Goal: Task Accomplishment & Management: Use online tool/utility

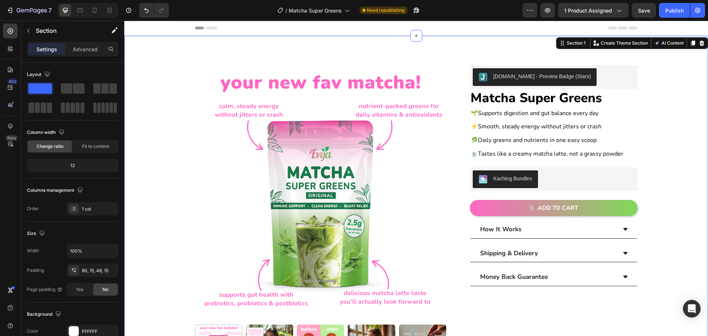
click at [670, 105] on div "Product Images Judge.me - Preview Badge (Stars) Judge.me Matcha Super Greens Pr…" at bounding box center [416, 255] width 573 height 381
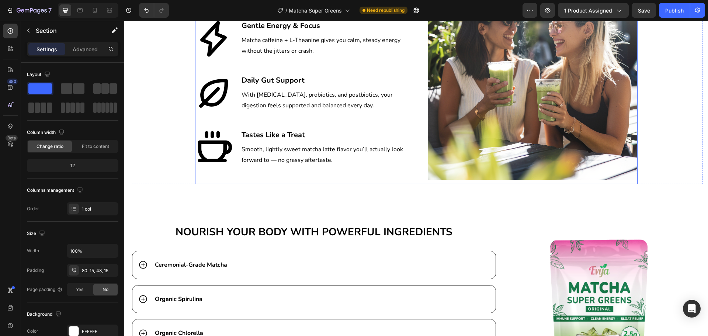
scroll to position [1291, 0]
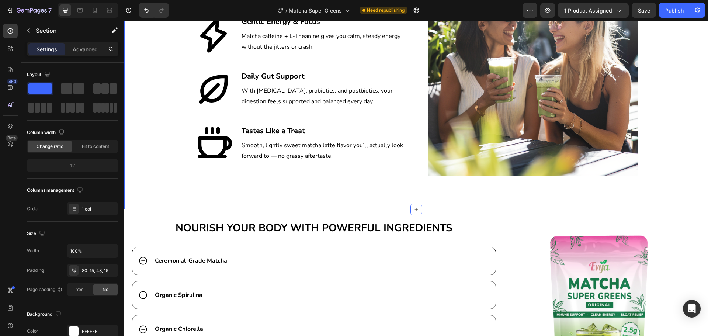
click at [212, 190] on div "Why People Are Switching To The Matcha Super Greens Heading Row Image Icon All-…" at bounding box center [416, 51] width 584 height 318
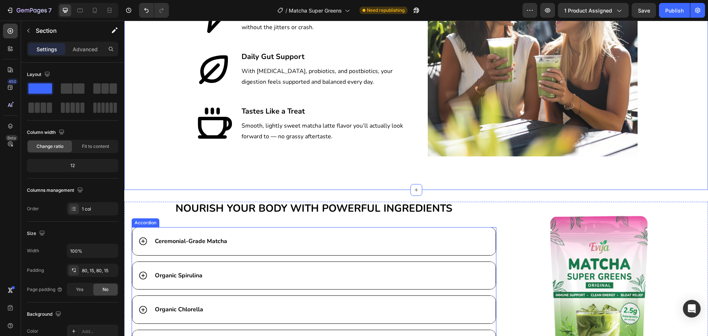
scroll to position [1475, 0]
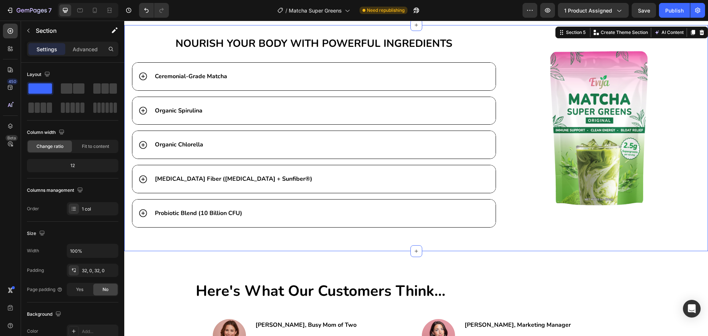
click at [540, 242] on div "NOURISH YOUR BODY WITH POWERFUL INGREDIENTS Heading Ceremonial-Grade Matcha Org…" at bounding box center [416, 138] width 584 height 226
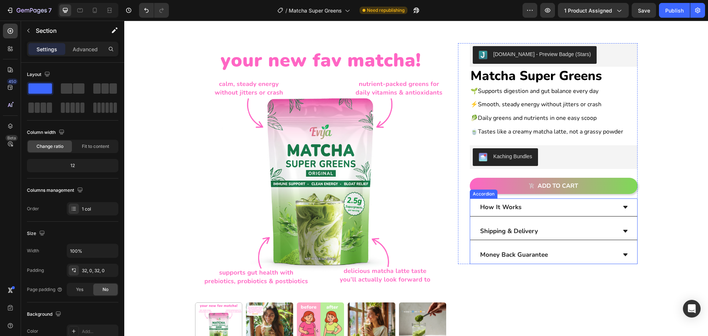
scroll to position [0, 0]
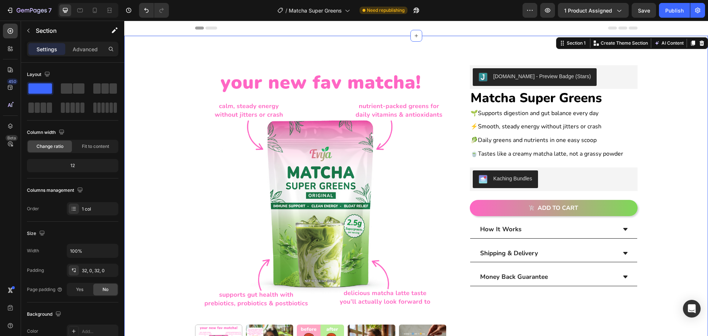
click at [690, 121] on div "Product Images Judge.me - Preview Badge (Stars) Judge.me Matcha Super Greens Pr…" at bounding box center [416, 255] width 573 height 381
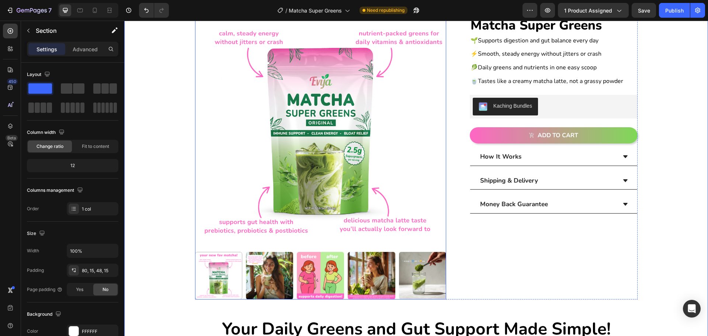
scroll to position [74, 0]
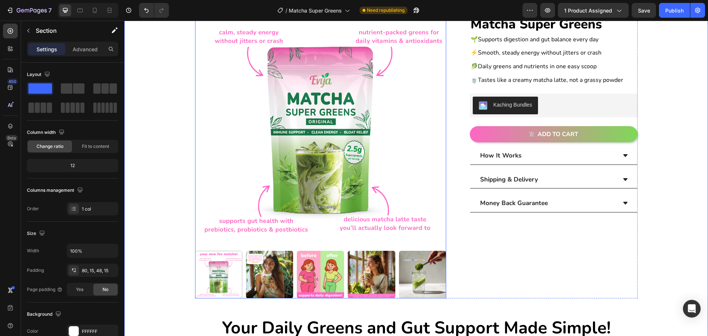
click at [267, 282] on img at bounding box center [269, 274] width 47 height 47
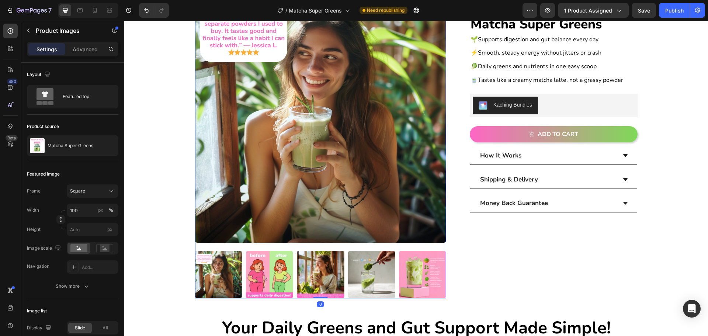
click at [284, 282] on img at bounding box center [269, 274] width 47 height 47
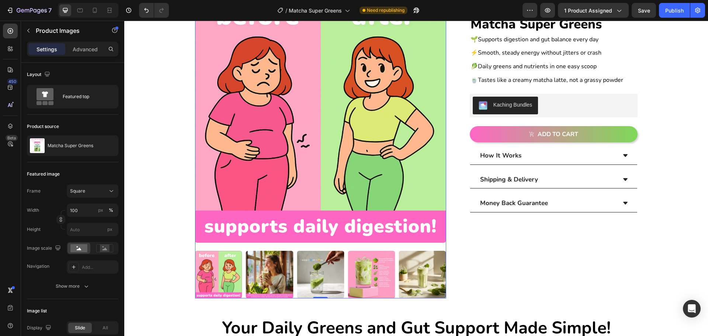
click at [282, 278] on img at bounding box center [269, 274] width 47 height 47
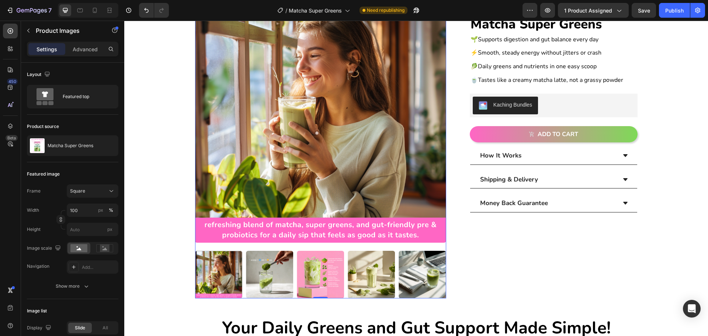
click at [274, 281] on img at bounding box center [269, 274] width 47 height 47
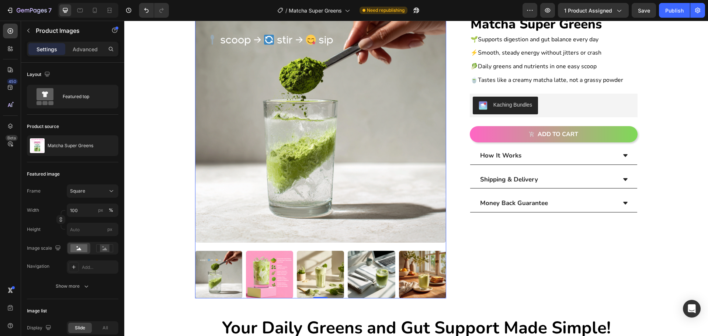
click at [273, 281] on div at bounding box center [320, 274] width 251 height 47
click at [268, 273] on img at bounding box center [269, 274] width 47 height 47
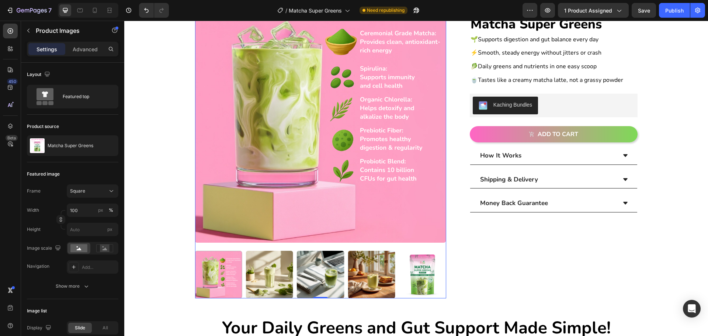
click at [270, 272] on div at bounding box center [320, 274] width 251 height 47
click at [253, 263] on img at bounding box center [269, 274] width 47 height 47
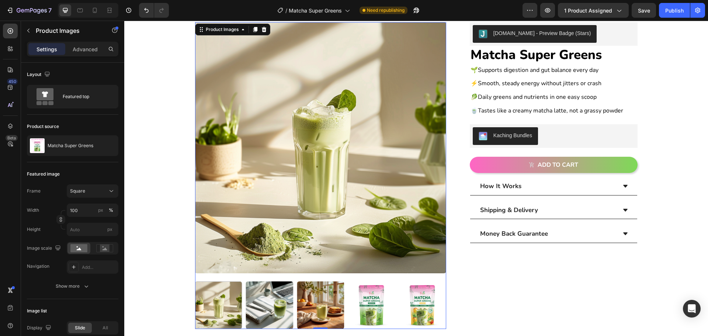
scroll to position [37, 0]
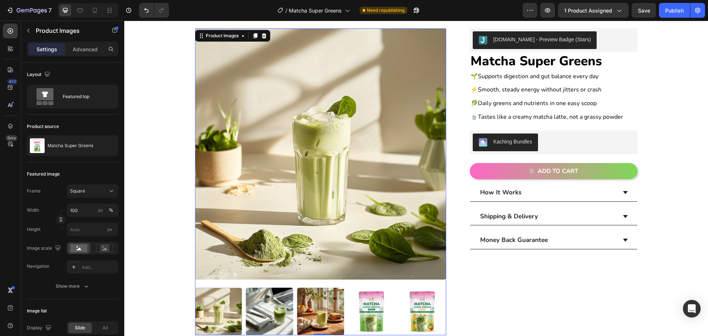
click at [277, 307] on img at bounding box center [269, 311] width 47 height 47
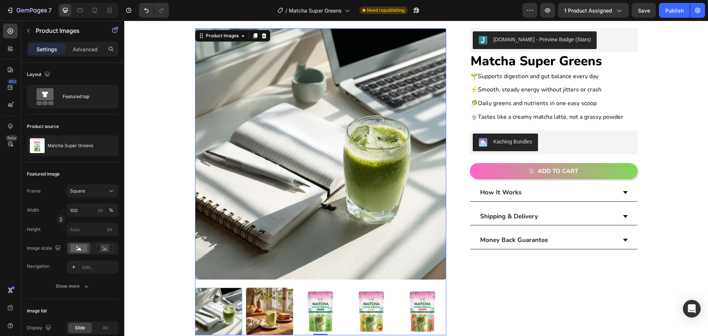
click at [279, 295] on img at bounding box center [269, 311] width 47 height 47
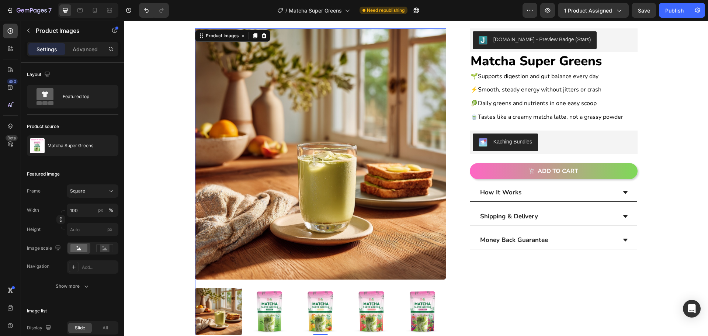
click at [275, 296] on img at bounding box center [269, 311] width 47 height 47
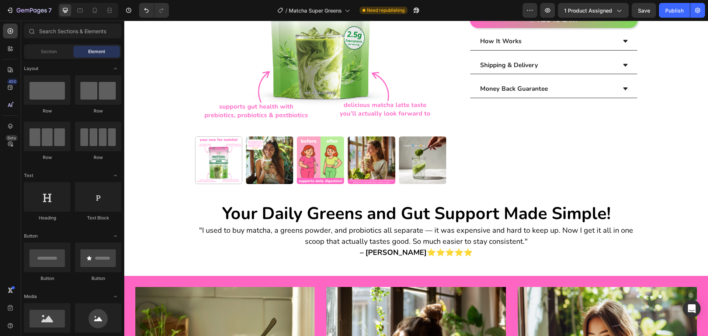
scroll to position [101, 0]
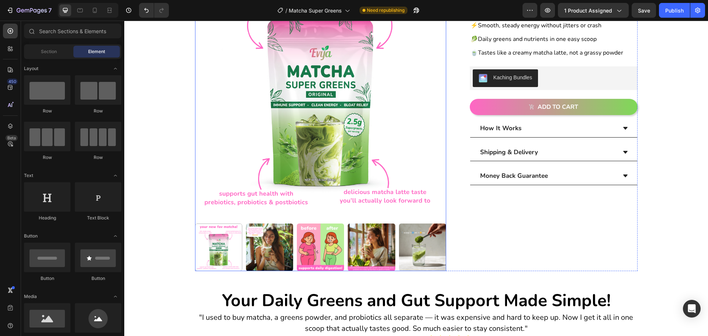
click at [410, 247] on img at bounding box center [422, 246] width 47 height 47
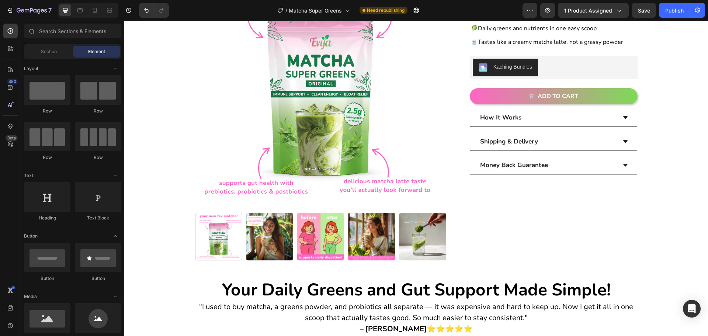
scroll to position [55, 0]
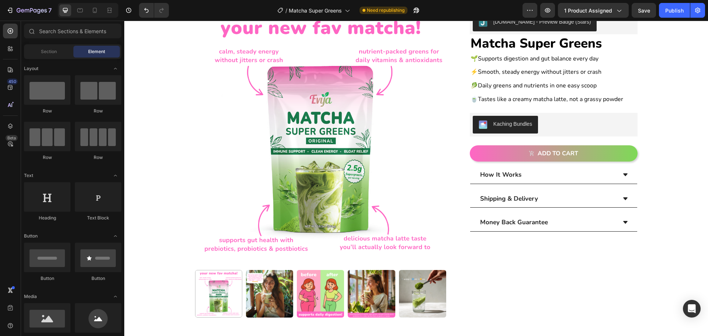
drag, startPoint x: 708, startPoint y: 87, endPoint x: 803, endPoint y: 35, distance: 108.7
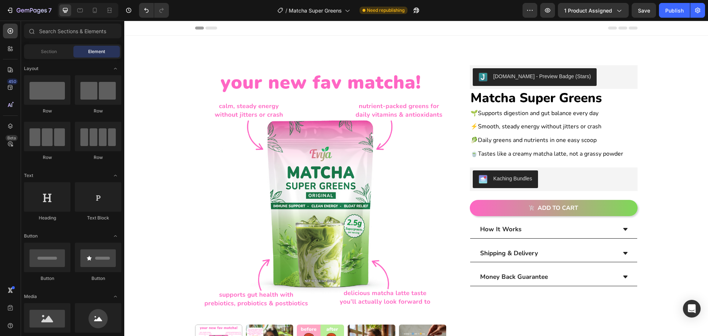
drag, startPoint x: 629, startPoint y: 11, endPoint x: 637, endPoint y: 10, distance: 8.0
click at [629, 11] on div "Preview 1 product assigned Save Publish" at bounding box center [614, 10] width 183 height 15
click at [641, 8] on span "Save" at bounding box center [644, 10] width 12 height 6
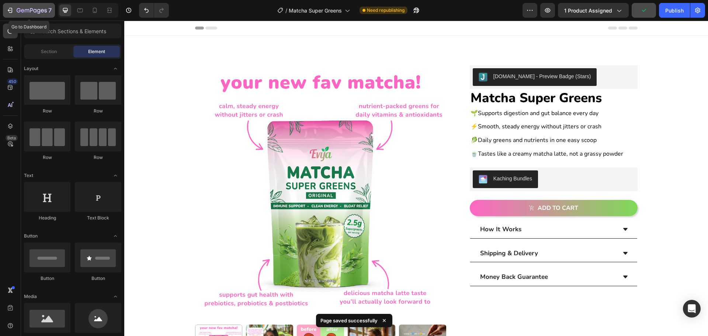
click at [3, 12] on button "7" at bounding box center [29, 10] width 52 height 15
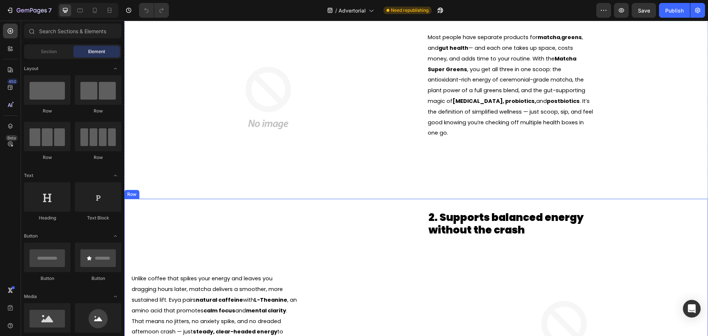
scroll to position [221, 0]
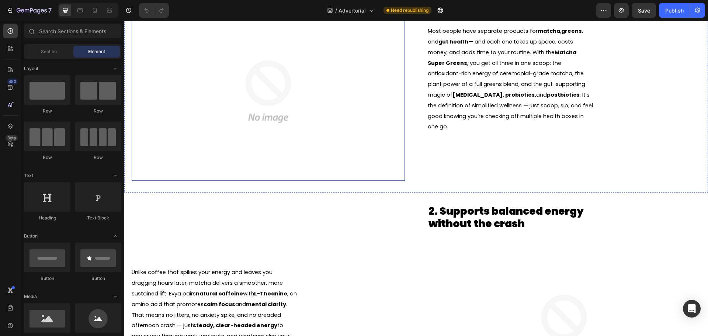
click at [369, 128] on div at bounding box center [268, 92] width 273 height 178
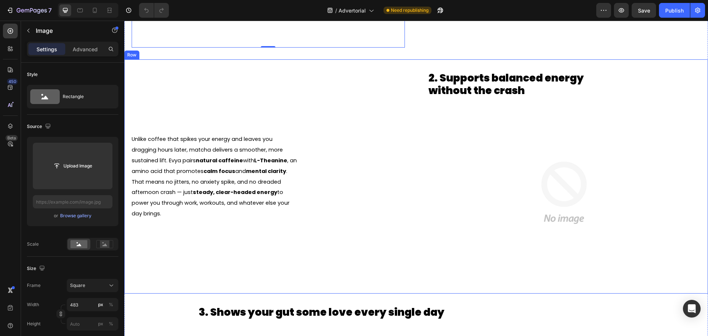
scroll to position [369, 0]
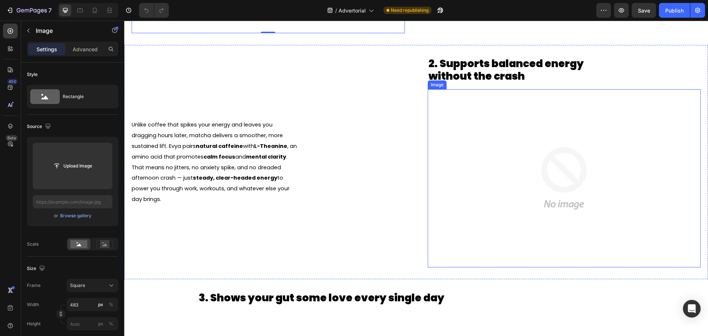
click at [505, 173] on img at bounding box center [564, 178] width 178 height 178
click at [95, 14] on icon at bounding box center [94, 10] width 7 height 7
type input "100"
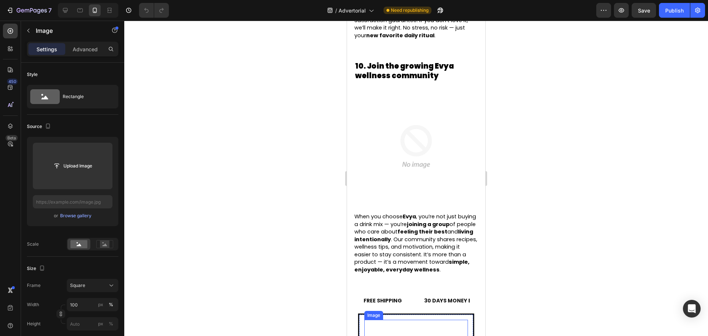
scroll to position [2397, 0]
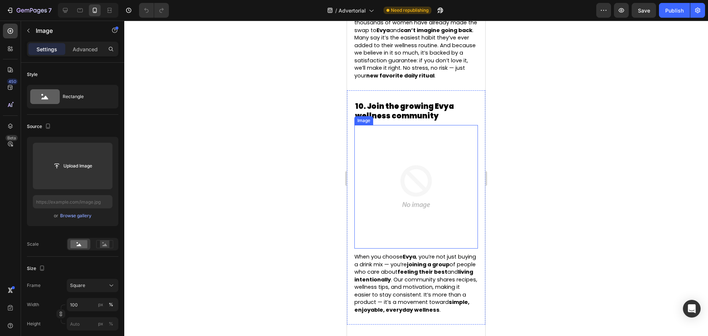
click at [412, 146] on img at bounding box center [416, 187] width 124 height 124
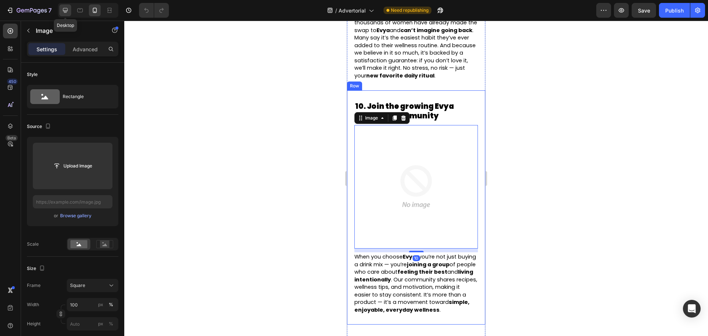
click at [62, 9] on icon at bounding box center [65, 10] width 7 height 7
type input "https://cdn.shopify.com/s/files/1/0749/1043/3511/files/gempages_575748834060141…"
type input "483"
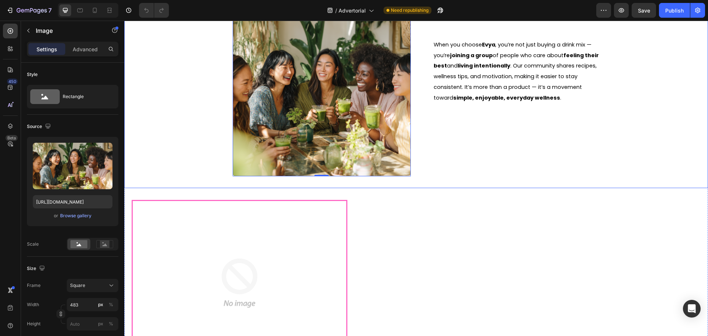
scroll to position [2393, 0]
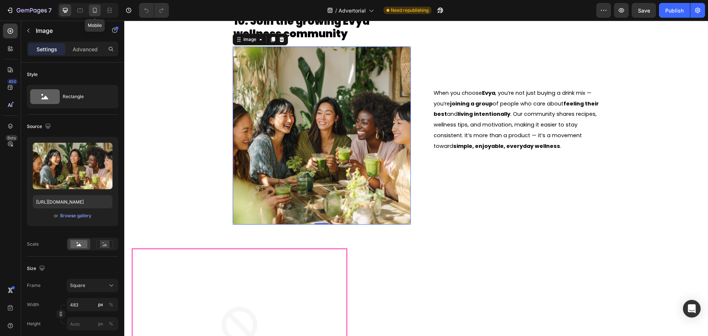
click at [97, 7] on icon at bounding box center [94, 10] width 7 height 7
type input "100"
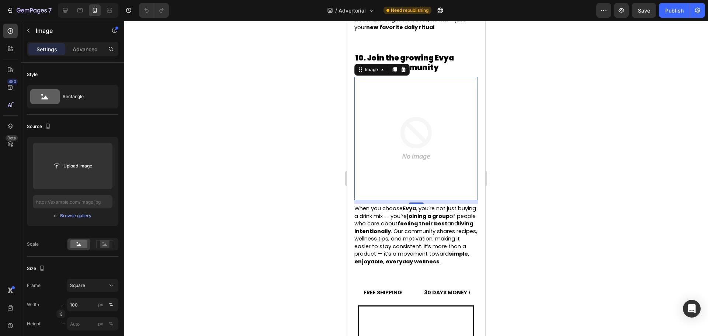
scroll to position [2448, 0]
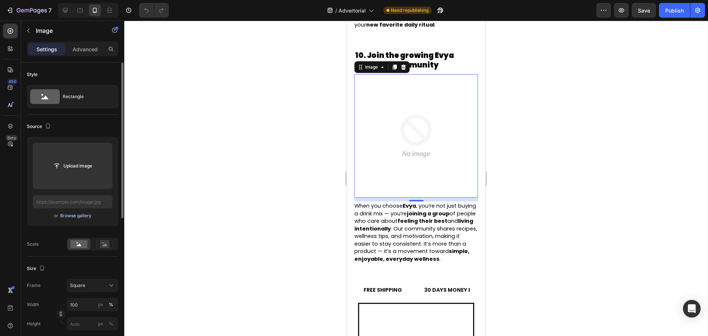
click at [62, 214] on div "Browse gallery" at bounding box center [75, 215] width 31 height 7
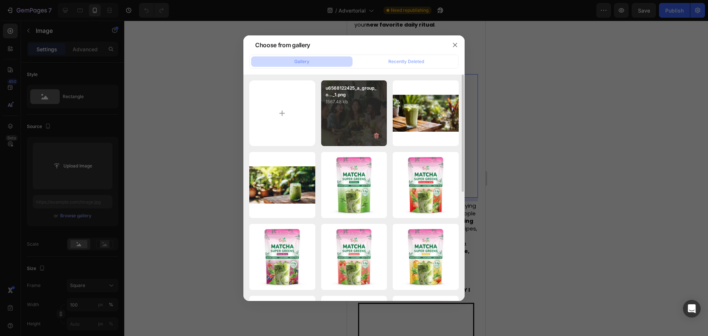
click at [348, 111] on div "u6568122425_a_group_o..._1.png 1567.48 kb" at bounding box center [354, 113] width 66 height 66
type input "https://cdn.shopify.com/s/files/1/0749/1043/3511/files/gempages_575748834060141…"
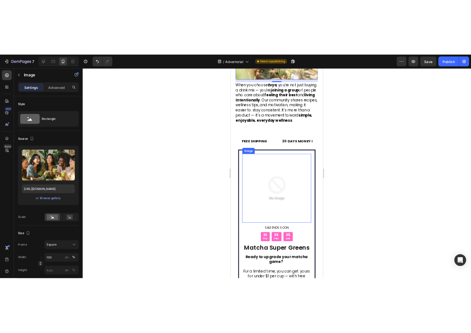
scroll to position [2669, 0]
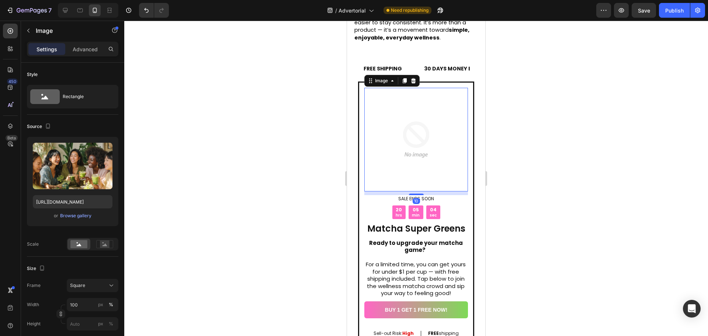
click at [427, 107] on img at bounding box center [416, 140] width 104 height 104
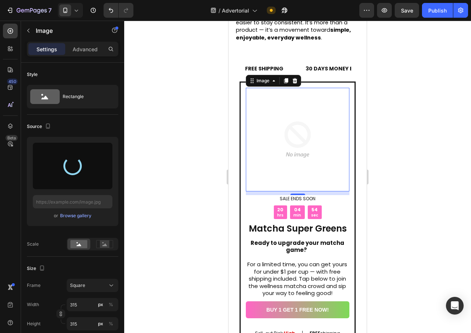
type input "https://cdn.shopify.com/s/files/1/0749/1043/3511/files/gempages_575748834060141…"
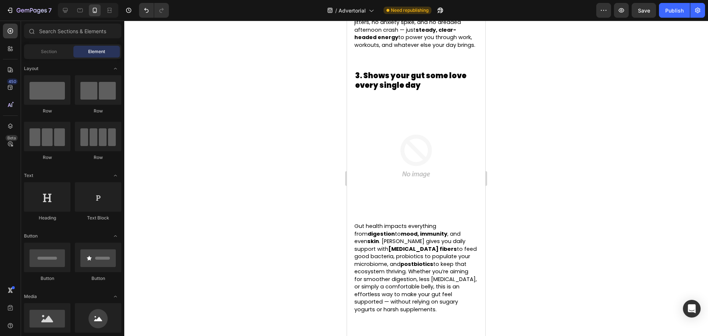
scroll to position [0, 0]
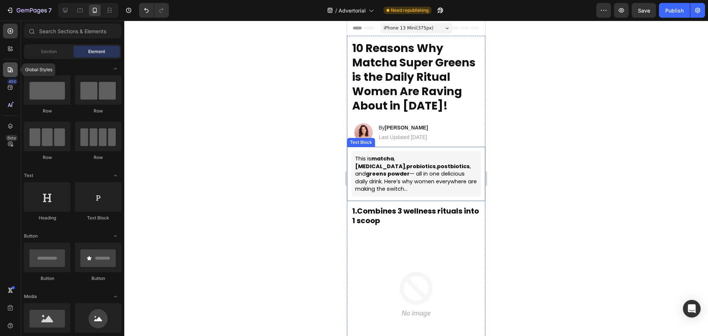
click at [10, 66] on icon at bounding box center [10, 69] width 7 height 7
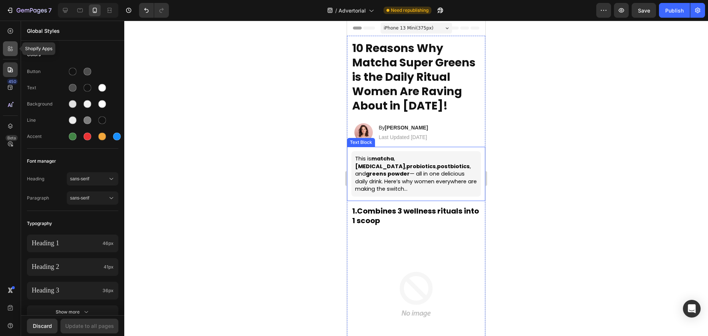
click at [6, 49] on div at bounding box center [10, 48] width 15 height 15
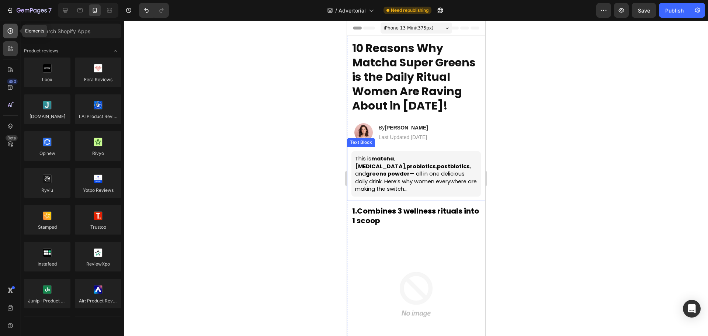
click at [7, 32] on icon at bounding box center [10, 30] width 7 height 7
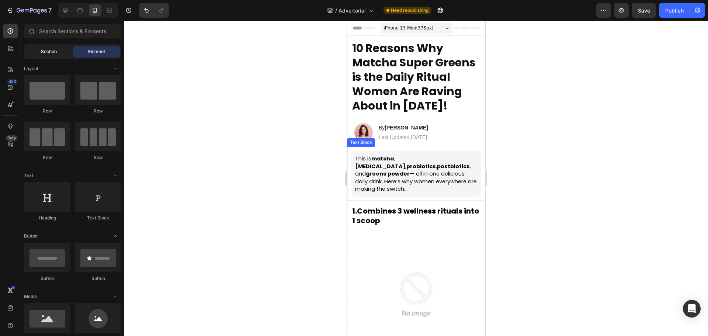
click at [56, 47] on div "Section" at bounding box center [48, 52] width 46 height 12
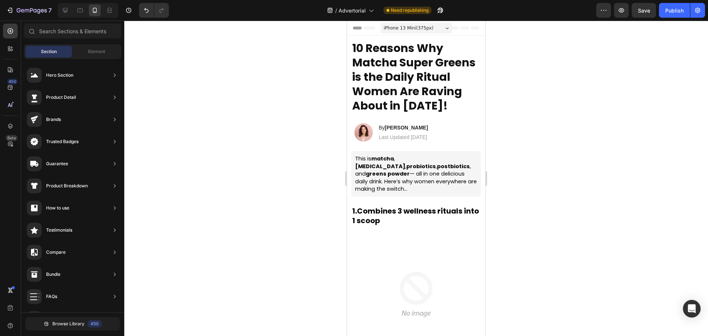
click at [539, 133] on div at bounding box center [416, 178] width 584 height 315
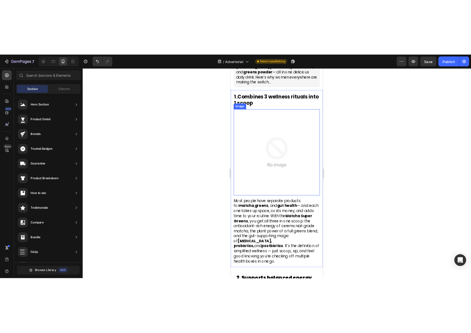
scroll to position [111, 0]
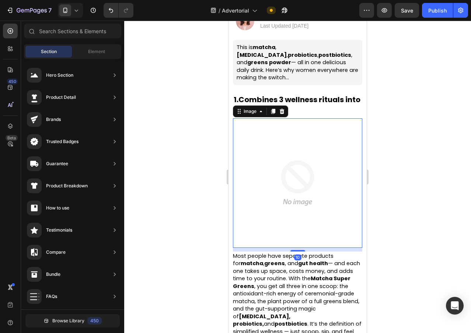
click at [308, 193] on img at bounding box center [297, 182] width 129 height 129
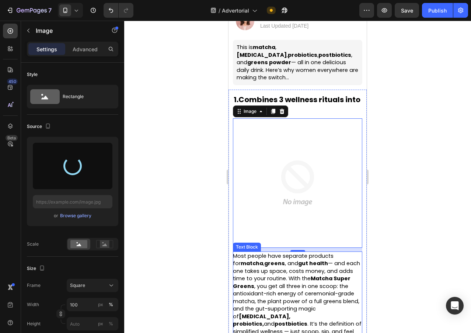
type input "[URL][DOMAIN_NAME]"
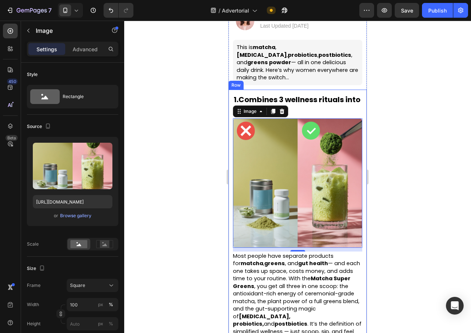
click at [186, 143] on div at bounding box center [297, 177] width 347 height 312
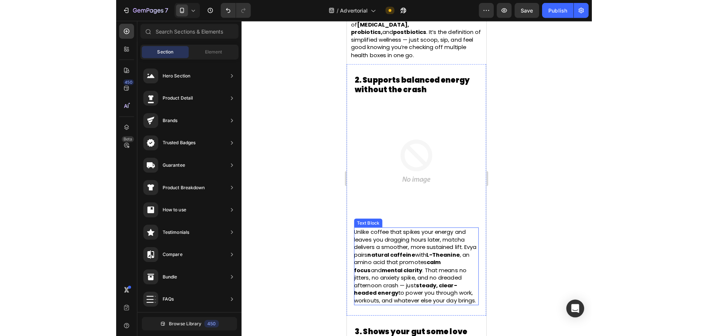
scroll to position [406, 0]
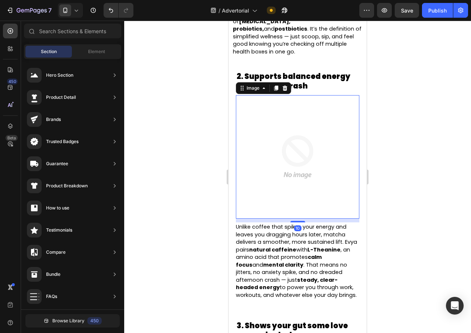
click at [292, 133] on img at bounding box center [298, 157] width 124 height 124
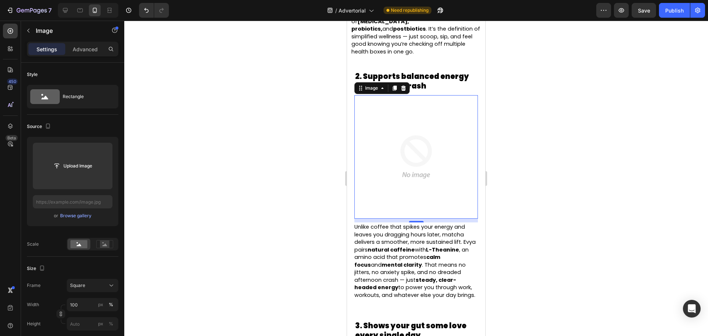
click at [358, 124] on img at bounding box center [416, 157] width 124 height 124
click at [333, 122] on div at bounding box center [416, 178] width 584 height 315
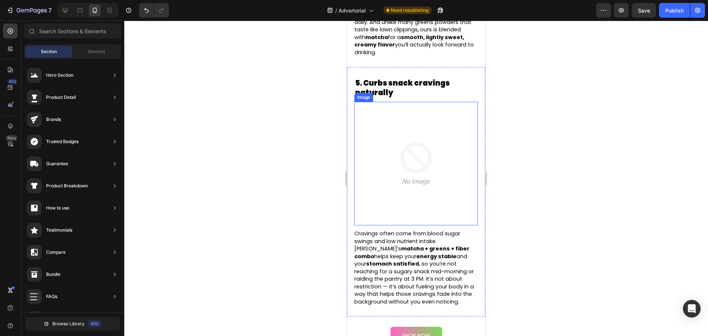
scroll to position [1181, 0]
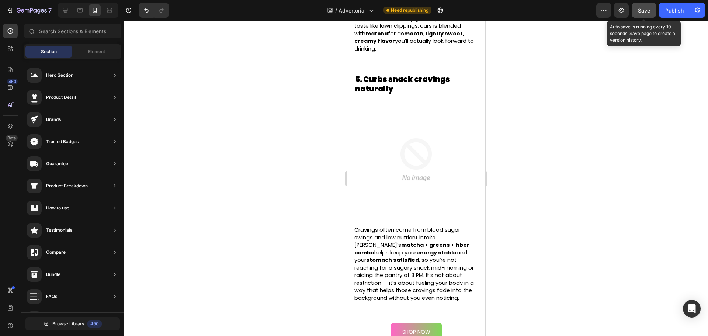
drag, startPoint x: 646, startPoint y: 7, endPoint x: 632, endPoint y: 11, distance: 14.8
click at [645, 7] on div "Save" at bounding box center [644, 11] width 12 height 8
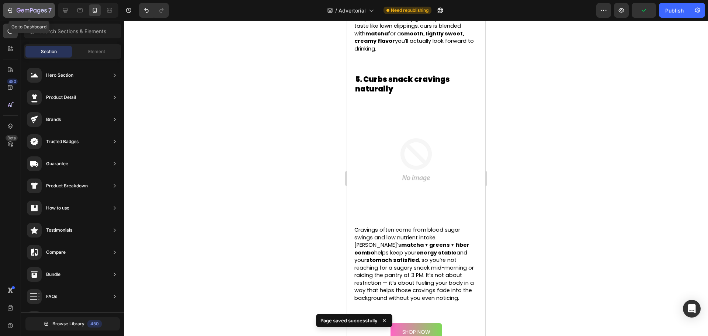
click at [23, 14] on icon "button" at bounding box center [32, 11] width 30 height 6
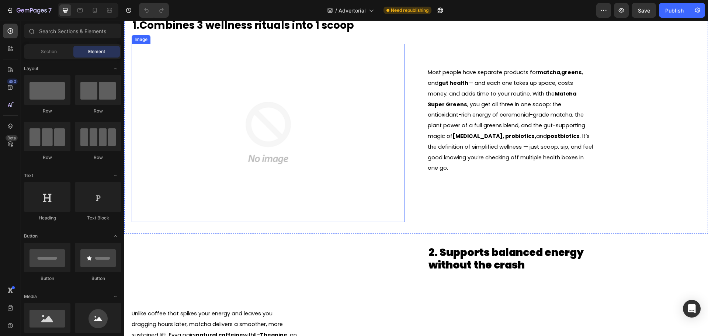
scroll to position [184, 0]
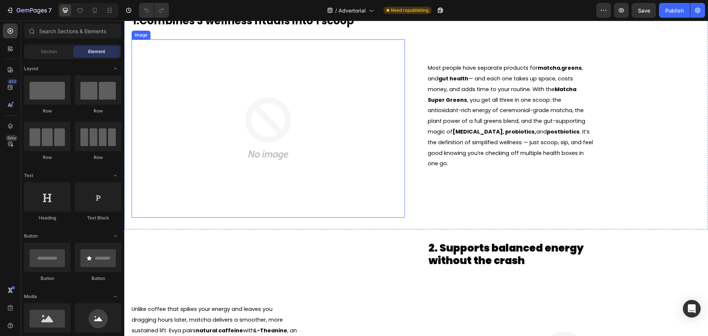
click at [342, 176] on img at bounding box center [268, 128] width 178 height 178
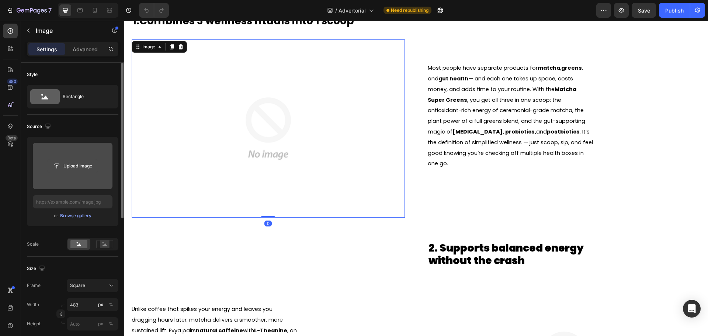
click at [68, 167] on input "file" at bounding box center [72, 166] width 51 height 13
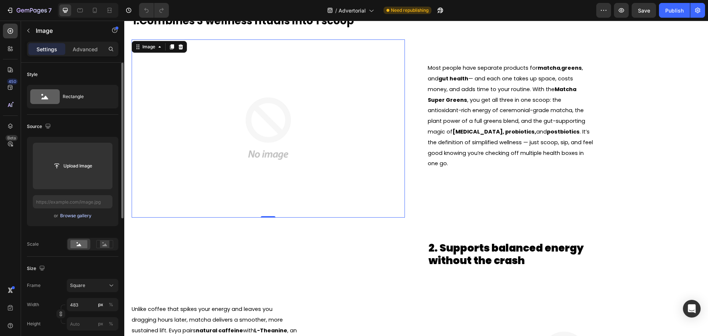
click at [78, 218] on div "Browse gallery" at bounding box center [75, 215] width 31 height 7
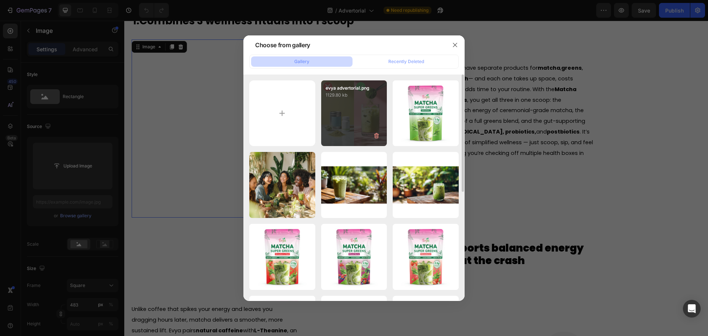
click at [346, 107] on div "evya advertorial.png 1129.80 kb" at bounding box center [354, 113] width 66 height 66
type input "[URL][DOMAIN_NAME]"
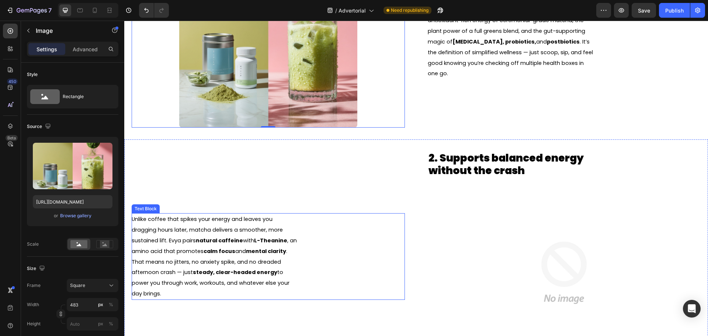
scroll to position [221, 0]
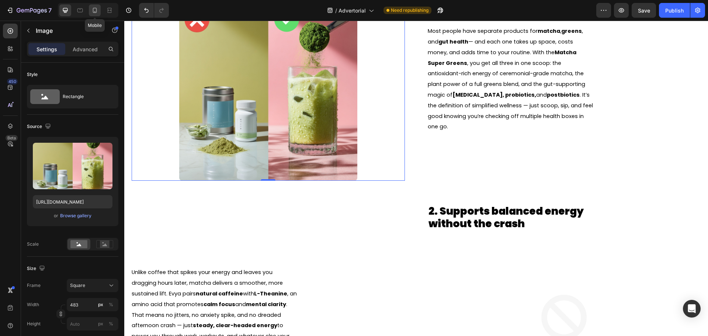
click at [94, 8] on icon at bounding box center [95, 10] width 4 height 5
type input "100"
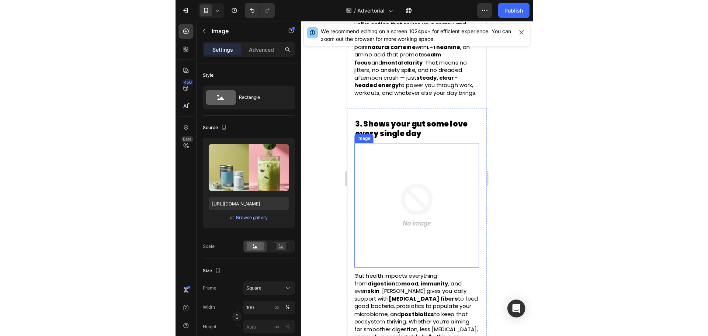
scroll to position [639, 0]
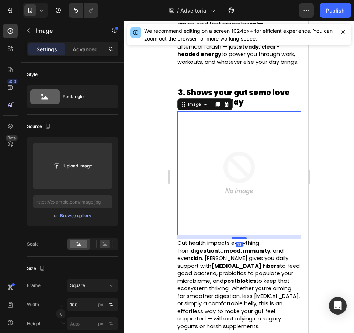
click at [238, 140] on img at bounding box center [239, 173] width 124 height 124
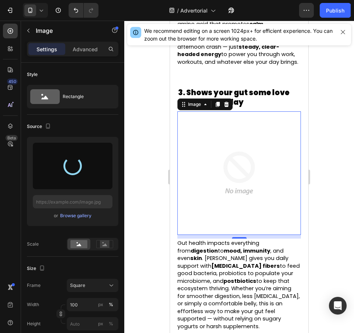
type input "[URL][DOMAIN_NAME]"
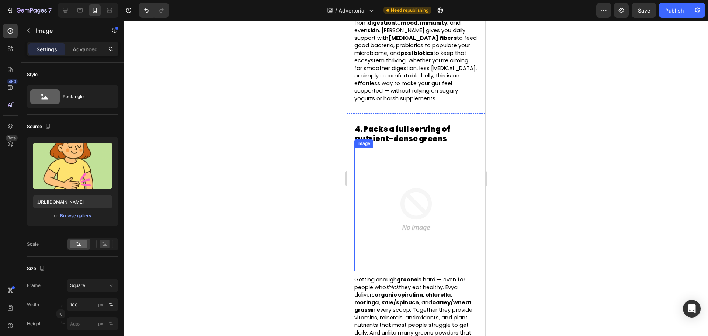
scroll to position [861, 0]
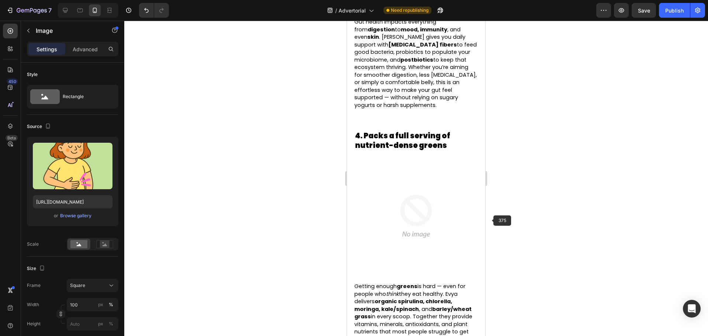
click at [526, 214] on div at bounding box center [416, 178] width 584 height 315
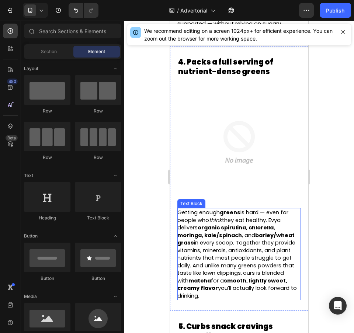
scroll to position [898, 0]
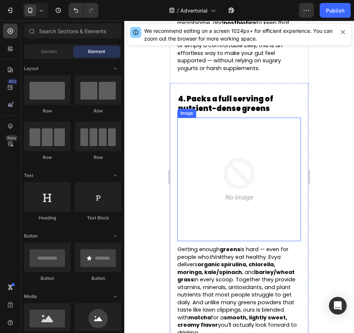
click at [236, 172] on img at bounding box center [239, 180] width 124 height 124
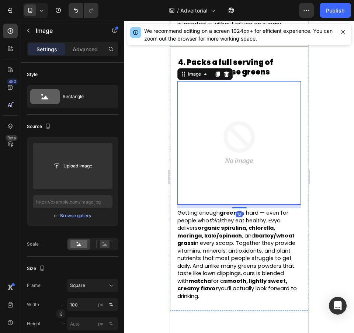
scroll to position [934, 0]
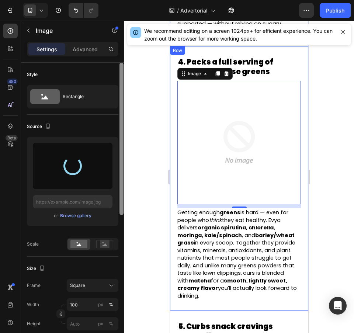
type input "[URL][DOMAIN_NAME]"
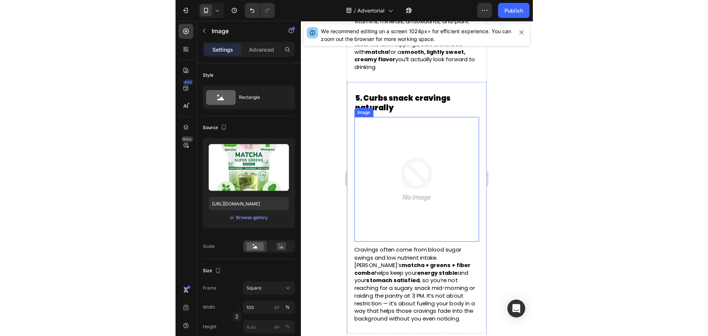
scroll to position [1193, 0]
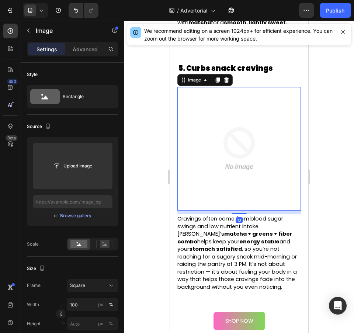
click at [239, 154] on img at bounding box center [239, 149] width 124 height 124
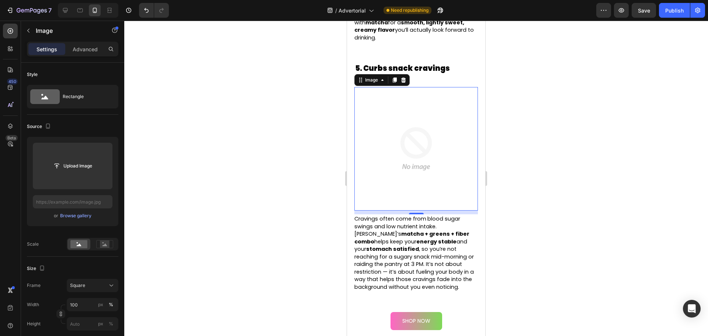
click at [553, 141] on div at bounding box center [416, 178] width 584 height 315
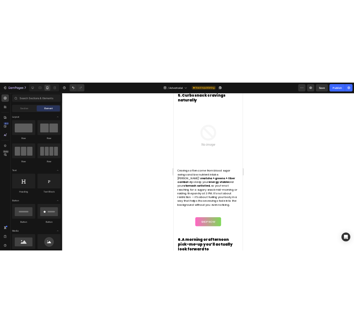
scroll to position [1206, 0]
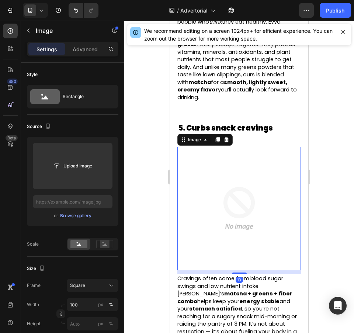
click at [243, 206] on img at bounding box center [239, 209] width 124 height 124
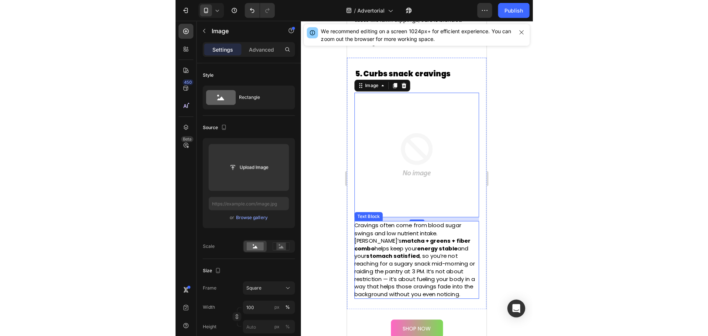
scroll to position [1170, 0]
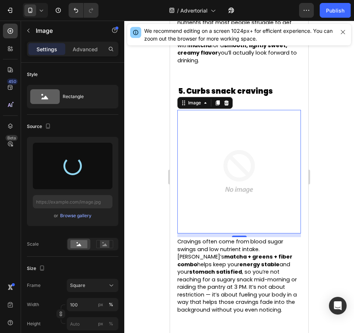
type input "[URL][DOMAIN_NAME]"
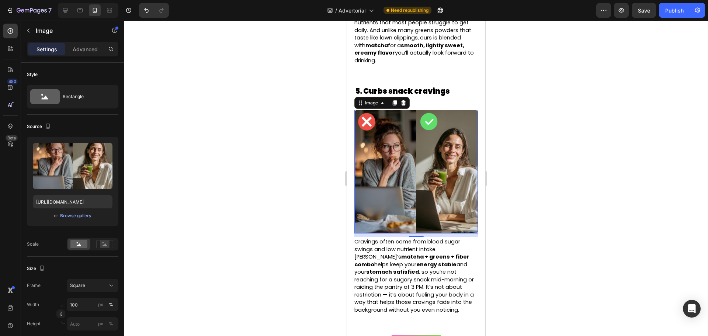
click at [552, 213] on div at bounding box center [416, 178] width 584 height 315
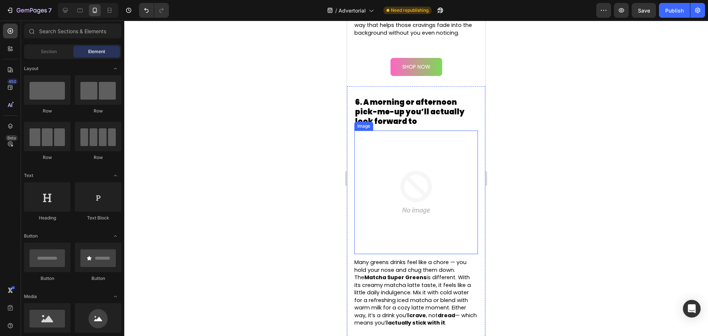
scroll to position [1428, 0]
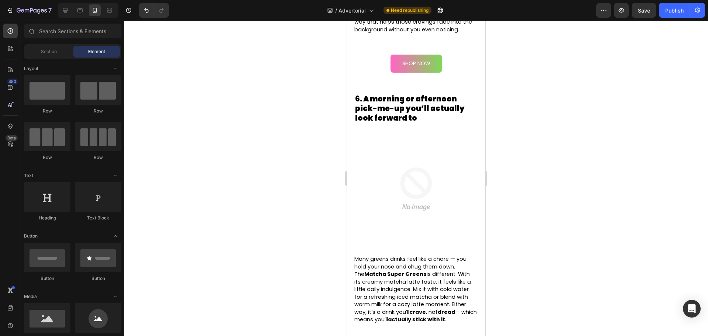
click at [571, 127] on div at bounding box center [416, 178] width 584 height 315
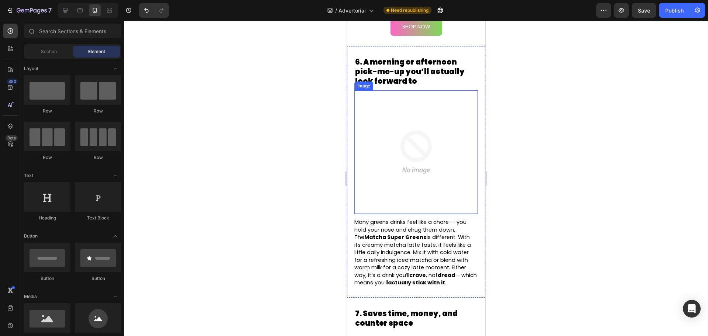
scroll to position [1465, 0]
click at [442, 163] on img at bounding box center [416, 152] width 124 height 124
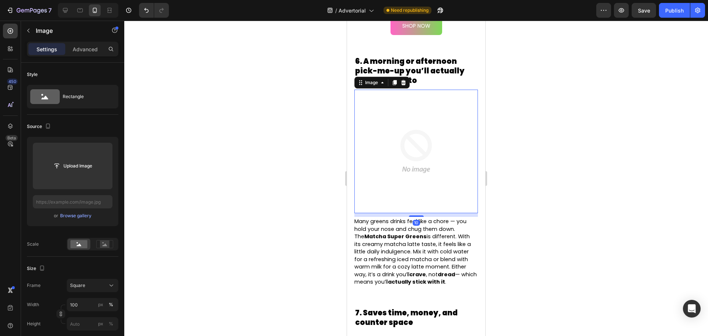
click at [520, 164] on div at bounding box center [416, 178] width 584 height 315
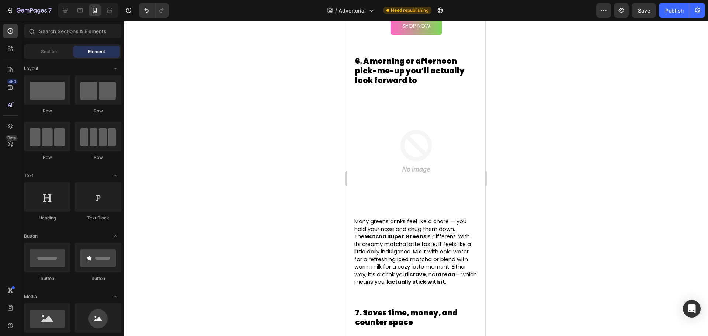
click at [202, 162] on div at bounding box center [416, 178] width 584 height 315
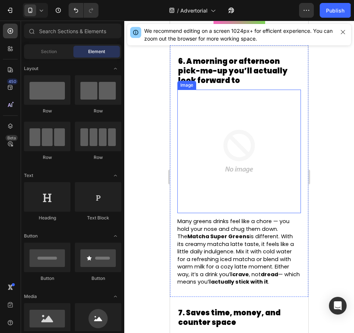
click at [248, 157] on img at bounding box center [239, 152] width 124 height 124
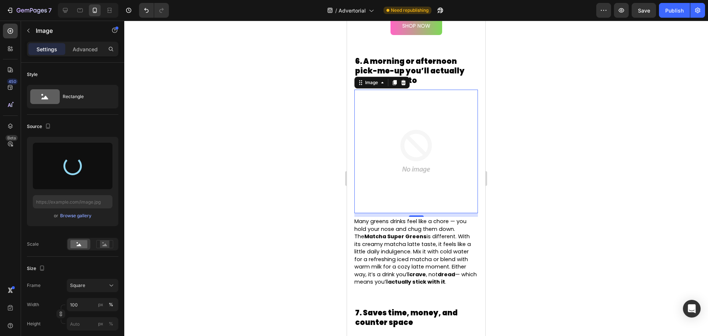
type input "[URL][DOMAIN_NAME]"
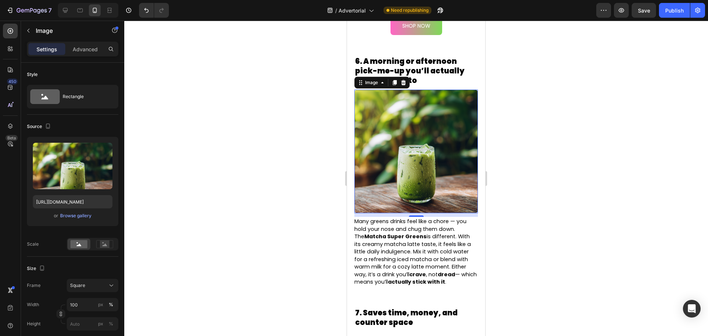
click at [572, 144] on div at bounding box center [416, 178] width 584 height 315
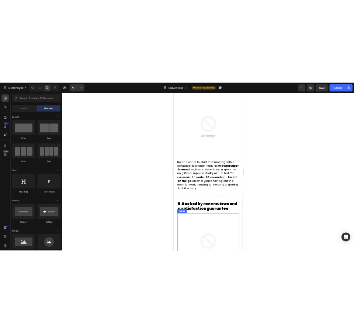
scroll to position [2018, 0]
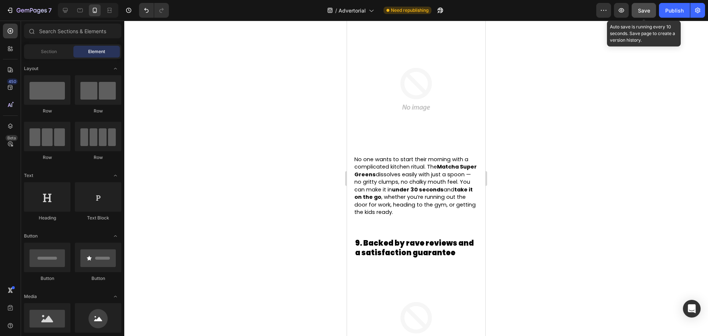
click at [644, 8] on span "Save" at bounding box center [644, 10] width 12 height 6
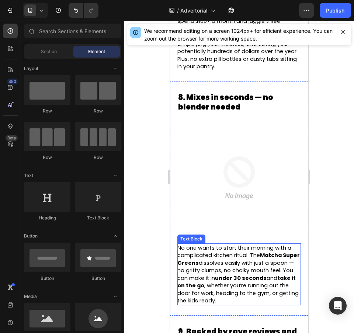
scroll to position [1834, 0]
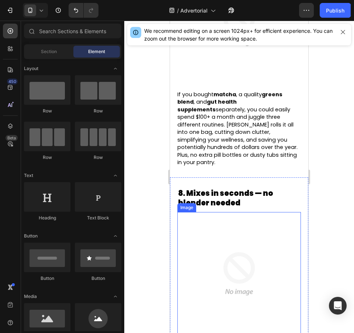
click at [240, 232] on img at bounding box center [239, 274] width 124 height 124
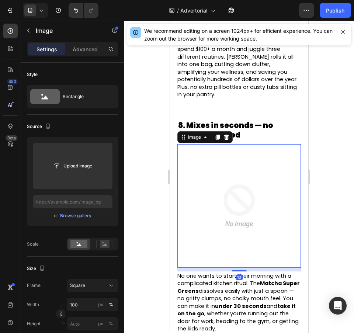
scroll to position [1908, 0]
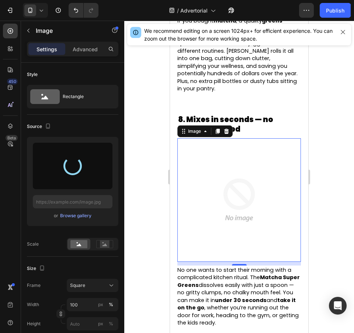
type input "[URL][DOMAIN_NAME]"
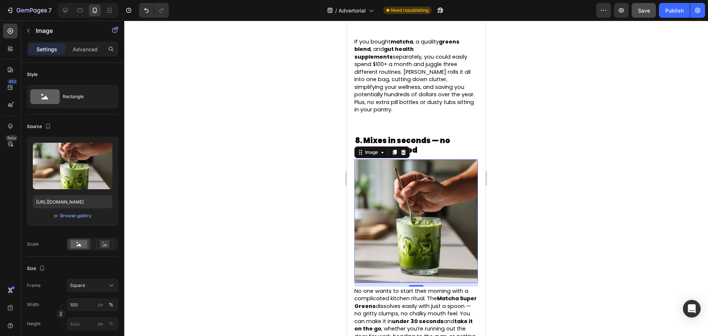
scroll to position [1723, 0]
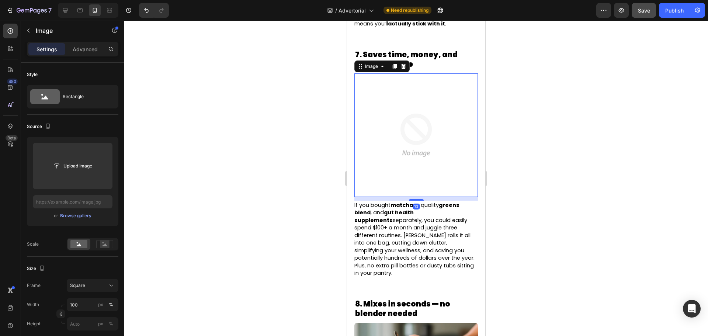
click at [413, 121] on img at bounding box center [416, 135] width 124 height 124
click at [313, 120] on div at bounding box center [416, 178] width 584 height 315
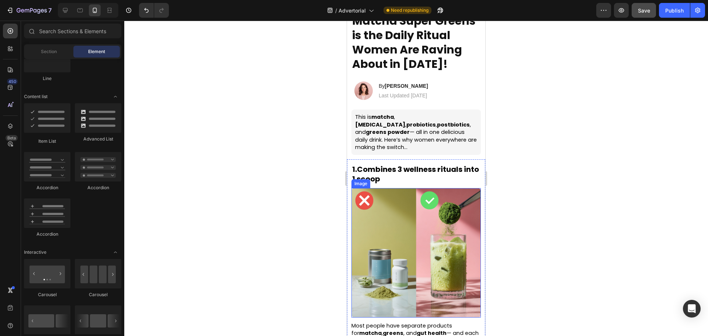
scroll to position [221, 0]
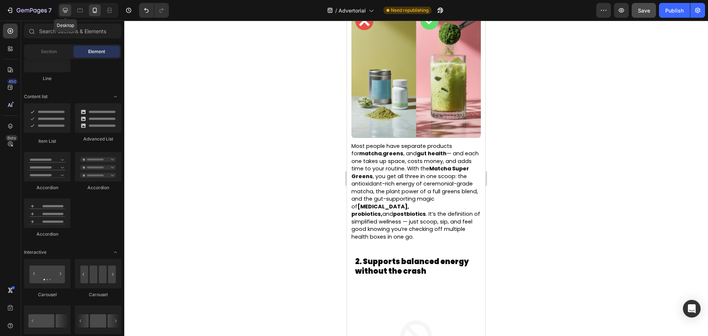
click at [69, 10] on icon at bounding box center [65, 10] width 7 height 7
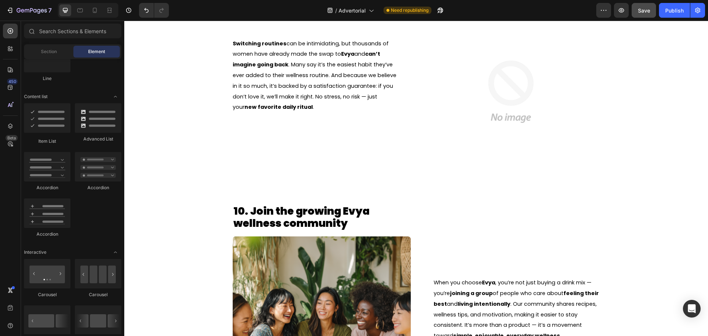
scroll to position [2002, 0]
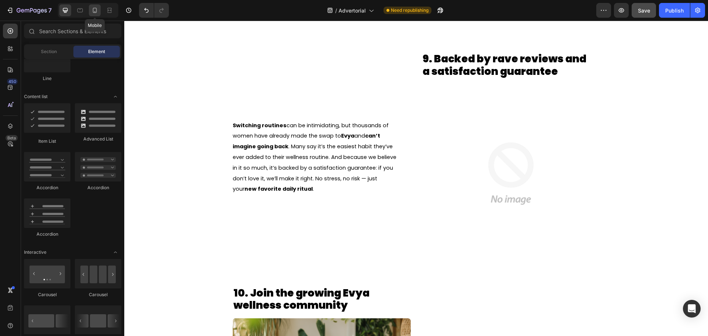
click at [95, 14] on div at bounding box center [95, 10] width 12 height 12
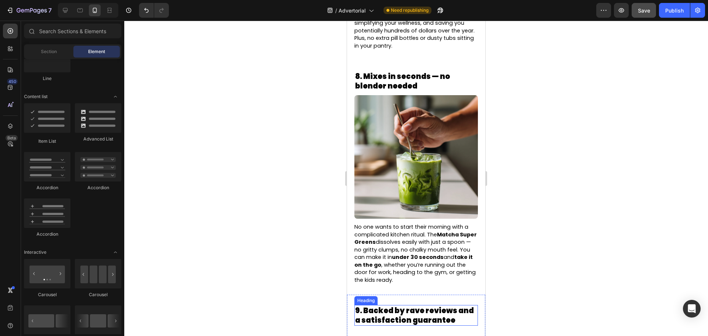
scroll to position [1825, 0]
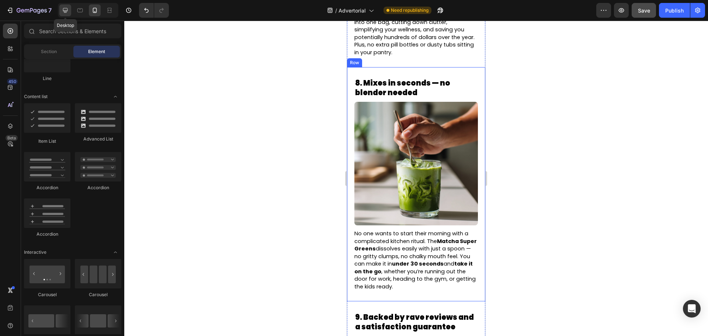
click at [67, 11] on icon at bounding box center [65, 10] width 5 height 5
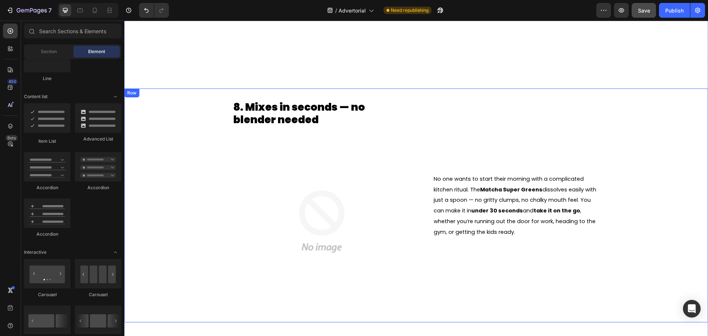
scroll to position [1686, 0]
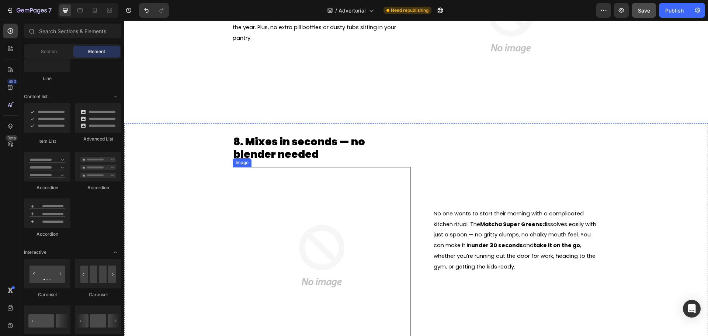
click at [326, 198] on img at bounding box center [322, 256] width 178 height 178
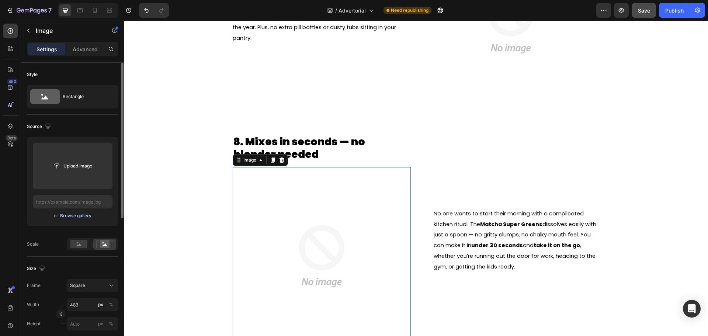
click at [75, 216] on div "Browse gallery" at bounding box center [75, 215] width 31 height 7
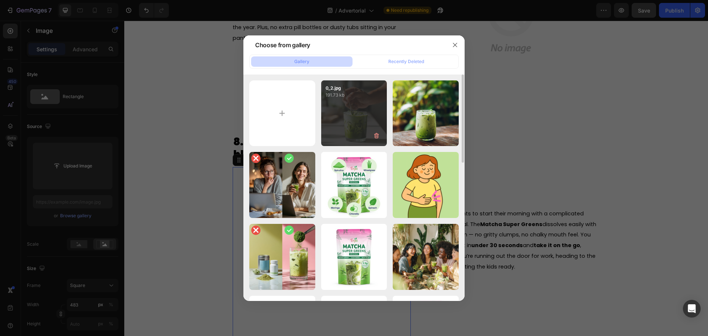
click at [353, 111] on div "0_2.jpg 191.73 kb" at bounding box center [354, 113] width 66 height 66
type input "[URL][DOMAIN_NAME]"
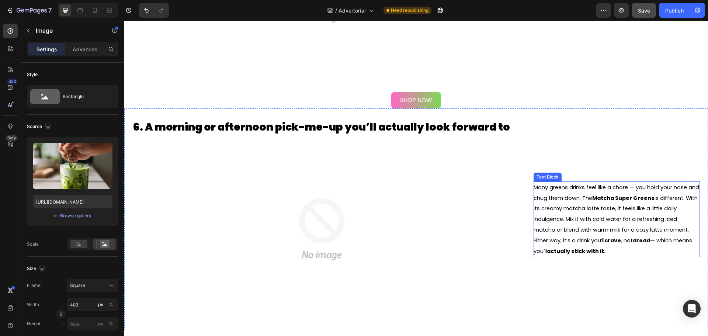
scroll to position [1243, 0]
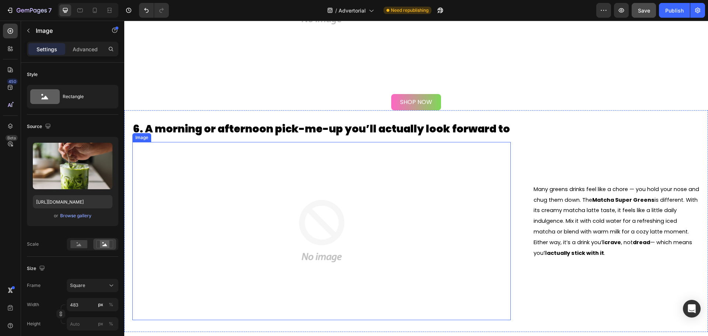
click at [285, 209] on img at bounding box center [322, 231] width 178 height 178
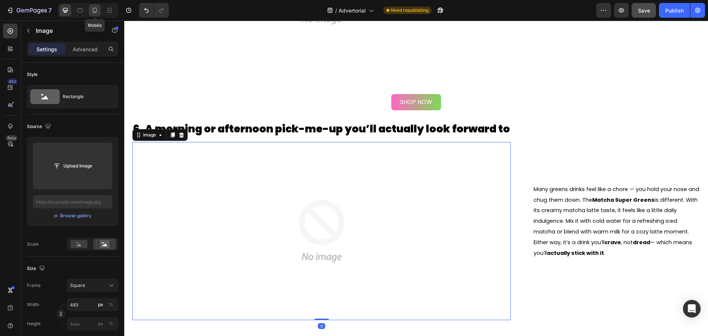
click at [90, 9] on div at bounding box center [95, 10] width 12 height 12
type input "[URL][DOMAIN_NAME]"
type input "100"
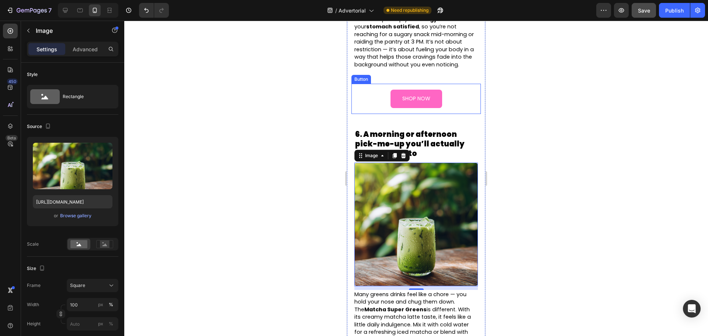
scroll to position [1310, 0]
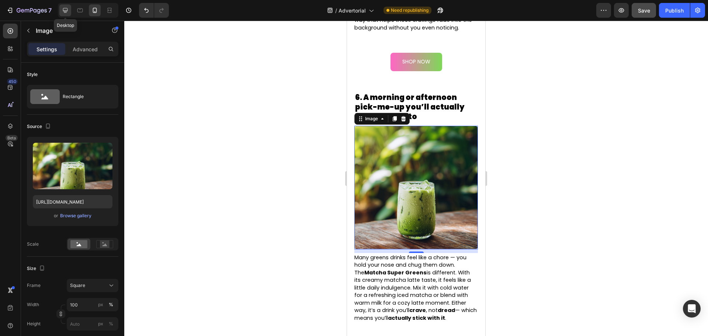
click at [63, 11] on icon at bounding box center [65, 10] width 7 height 7
type input "483"
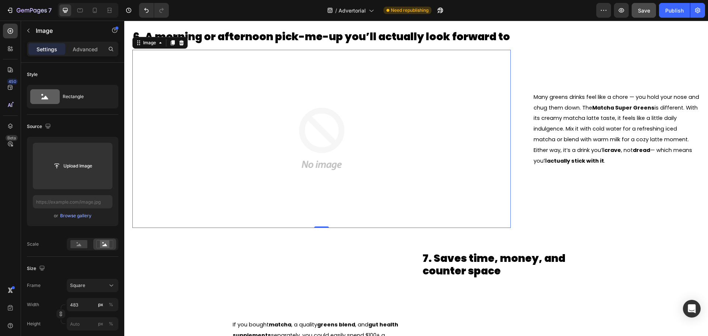
scroll to position [1302, 0]
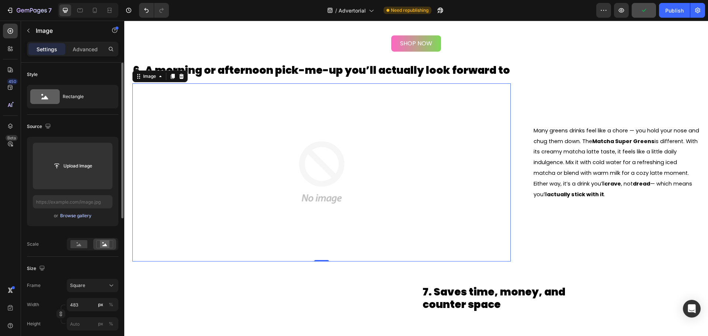
click at [71, 214] on div "Browse gallery" at bounding box center [75, 215] width 31 height 7
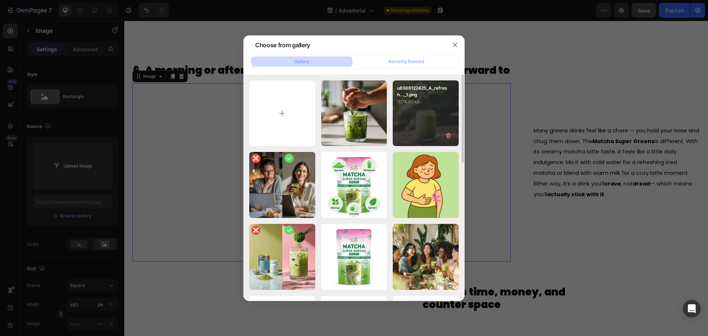
click at [425, 119] on div "u6568122425_A_refresh..._1.png 1074.83 kb" at bounding box center [426, 113] width 66 height 66
type input "[URL][DOMAIN_NAME]"
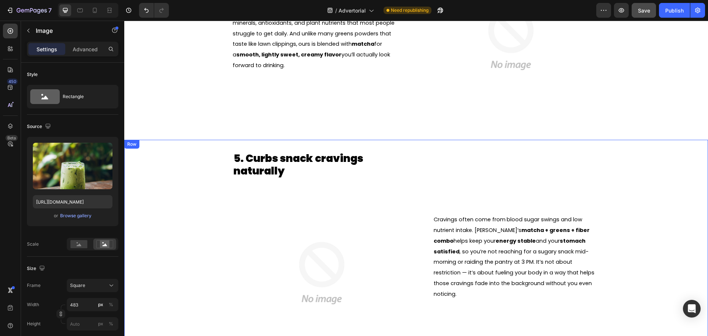
scroll to position [970, 0]
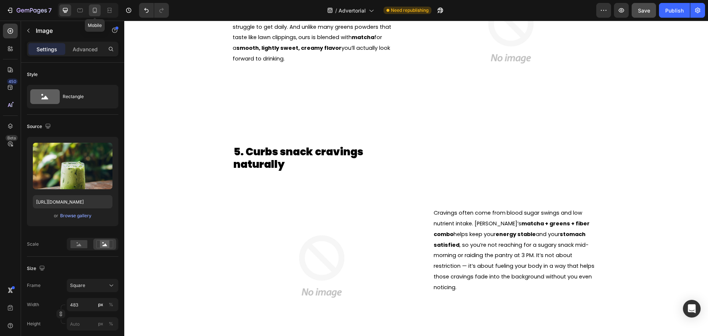
click at [92, 6] on div at bounding box center [95, 10] width 12 height 12
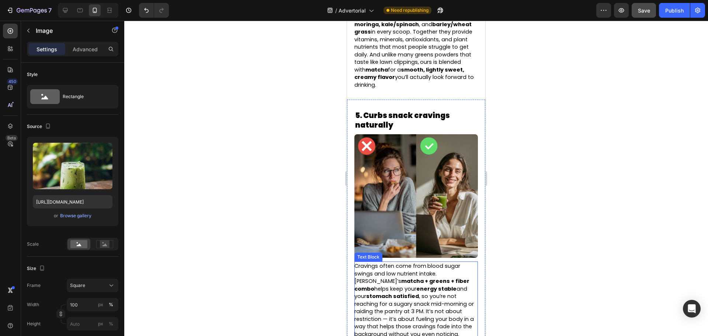
scroll to position [1171, 0]
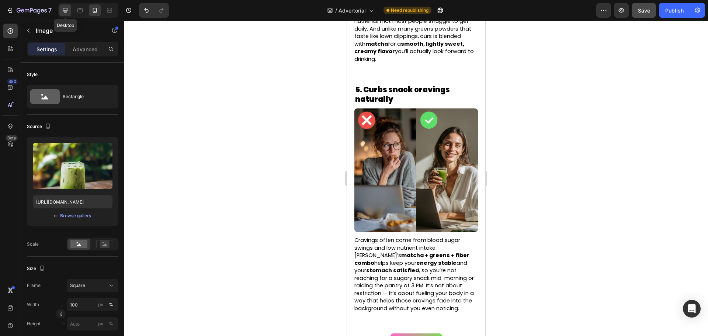
click at [67, 8] on icon at bounding box center [65, 10] width 7 height 7
type input "483"
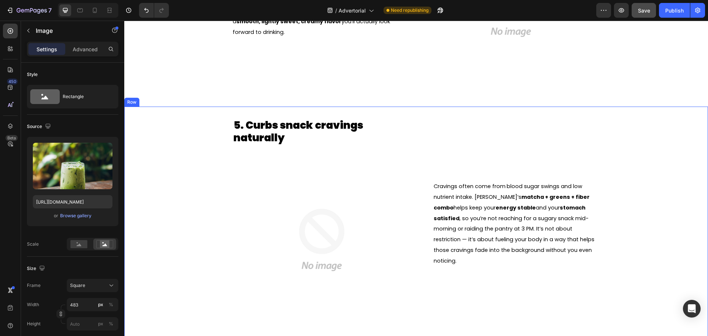
scroll to position [1002, 0]
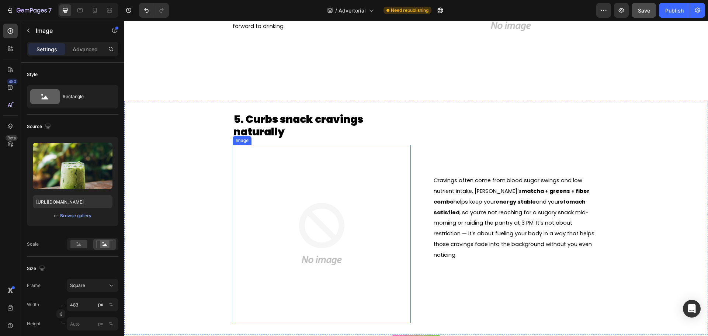
click at [295, 202] on img at bounding box center [322, 234] width 178 height 178
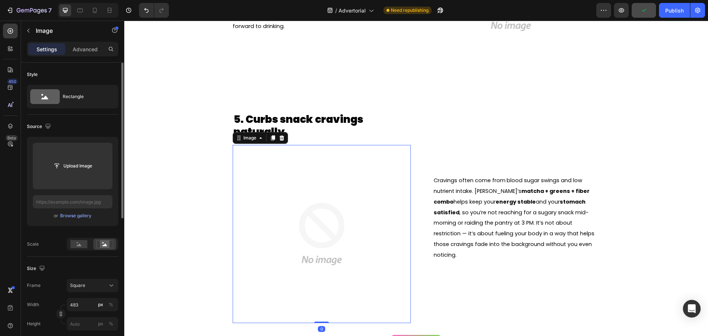
click at [72, 219] on div "or Browse gallery" at bounding box center [73, 215] width 80 height 9
click at [73, 218] on div "Browse gallery" at bounding box center [75, 215] width 31 height 7
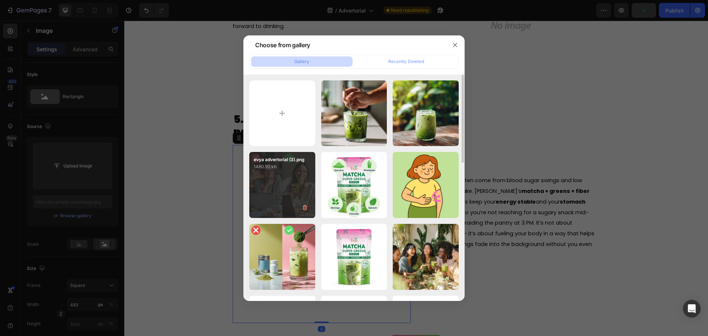
click at [282, 182] on div "evya advertorial (3).png 1480.92 kb" at bounding box center [282, 185] width 66 height 66
type input "[URL][DOMAIN_NAME]"
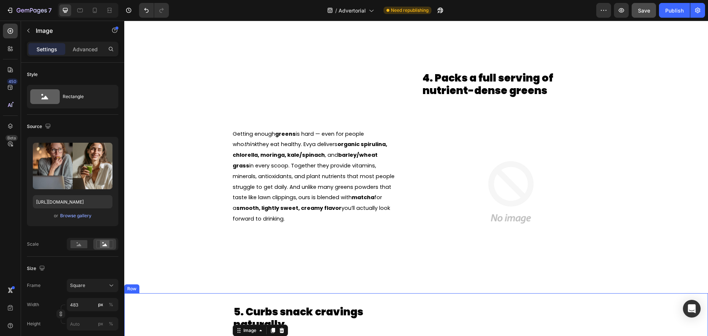
scroll to position [744, 0]
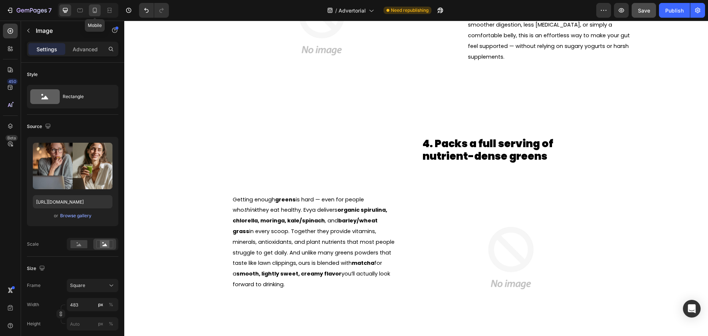
click at [91, 7] on div at bounding box center [95, 10] width 12 height 12
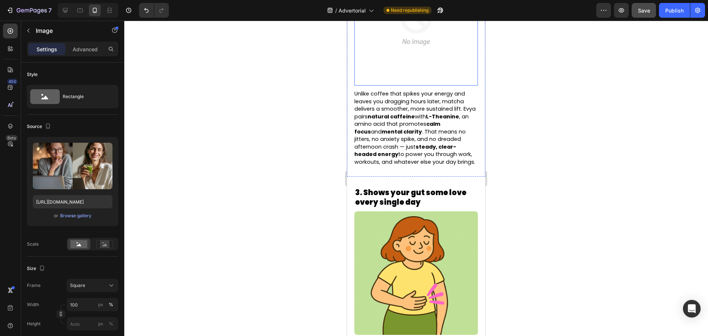
scroll to position [600, 0]
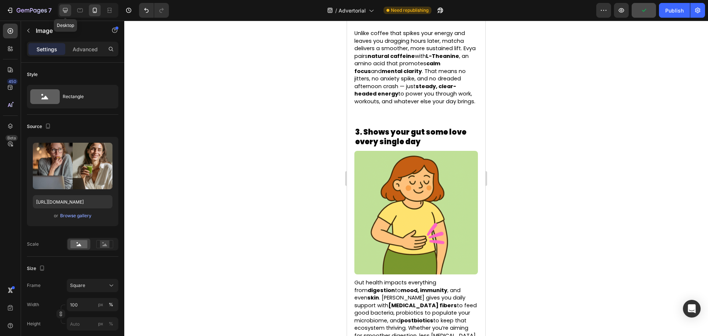
click at [70, 12] on div at bounding box center [65, 10] width 12 height 12
type input "483"
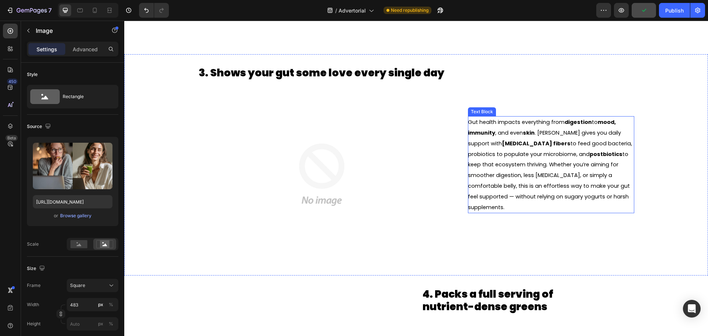
scroll to position [639, 0]
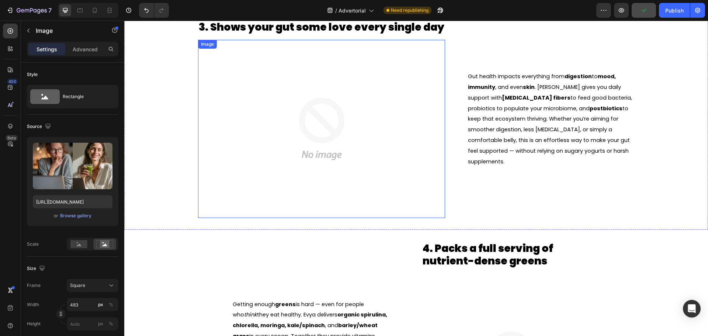
click at [314, 117] on img at bounding box center [322, 129] width 178 height 178
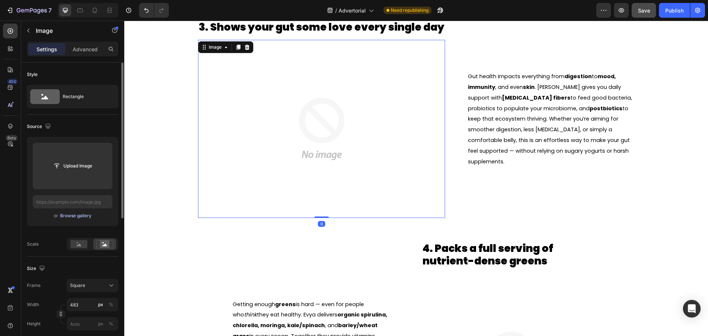
click at [73, 216] on div "Browse gallery" at bounding box center [75, 215] width 31 height 7
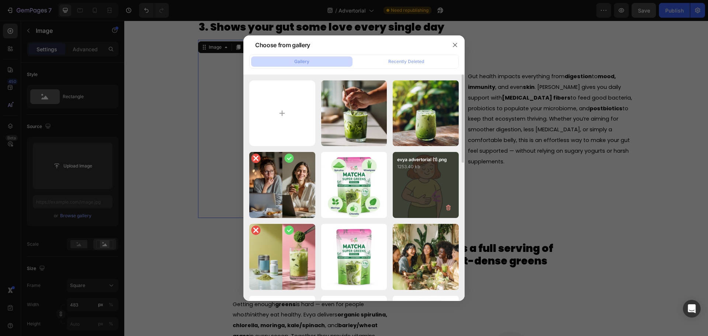
click at [417, 180] on div "evya advertorial (1).png 1253.40 kb" at bounding box center [426, 185] width 66 height 66
type input "[URL][DOMAIN_NAME]"
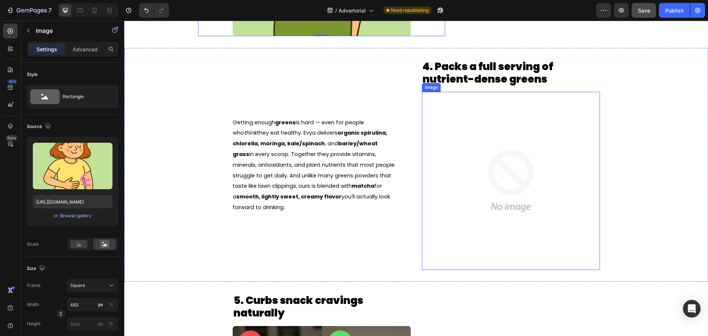
scroll to position [824, 0]
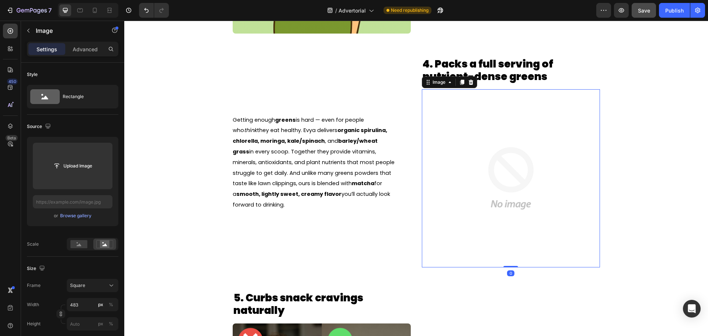
click at [504, 149] on img at bounding box center [511, 178] width 178 height 178
click at [85, 218] on div "Browse gallery" at bounding box center [75, 215] width 31 height 7
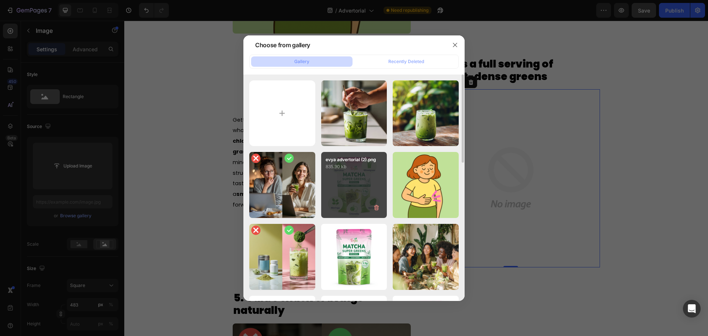
click at [340, 177] on div "evya advertorial (2).png 835.90 kb" at bounding box center [354, 185] width 66 height 66
type input "[URL][DOMAIN_NAME]"
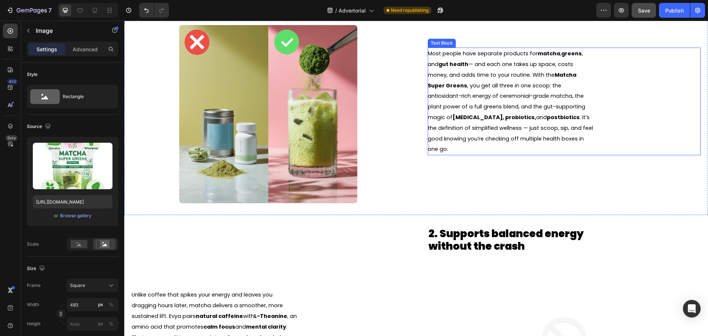
scroll to position [0, 0]
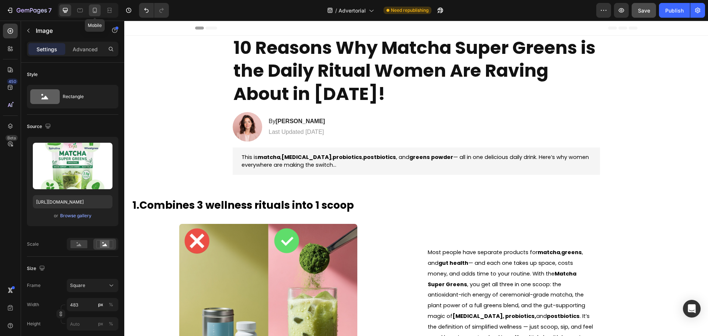
click at [96, 6] on div at bounding box center [95, 10] width 12 height 12
type input "100"
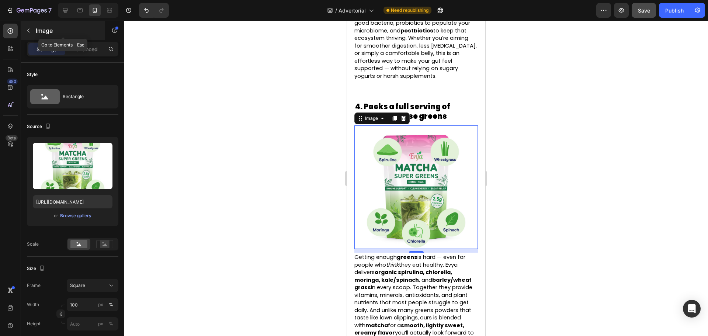
scroll to position [952, 0]
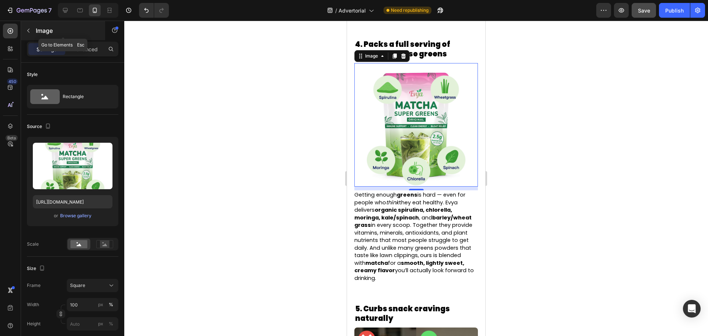
click at [35, 30] on div "Image" at bounding box center [63, 30] width 84 height 19
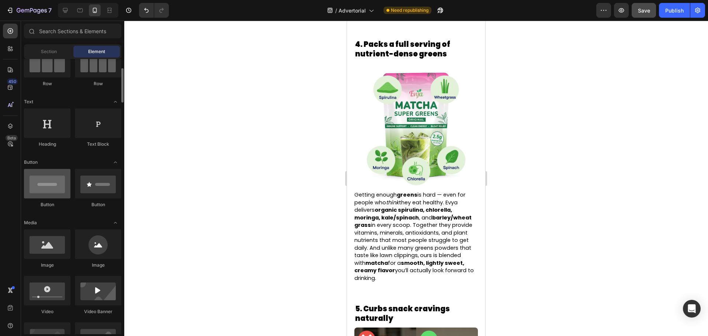
scroll to position [0, 0]
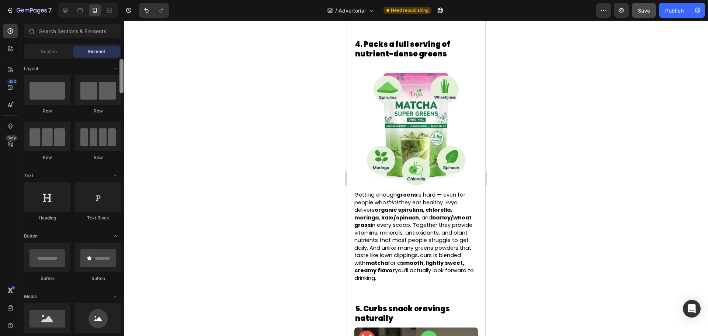
drag, startPoint x: 123, startPoint y: 72, endPoint x: 109, endPoint y: 49, distance: 26.5
click at [127, 0] on div "7 Version history / Advertorial Need republishing Preview Save Publish 450 Beta…" at bounding box center [354, 0] width 708 height 0
click at [50, 54] on span "Section" at bounding box center [49, 51] width 16 height 7
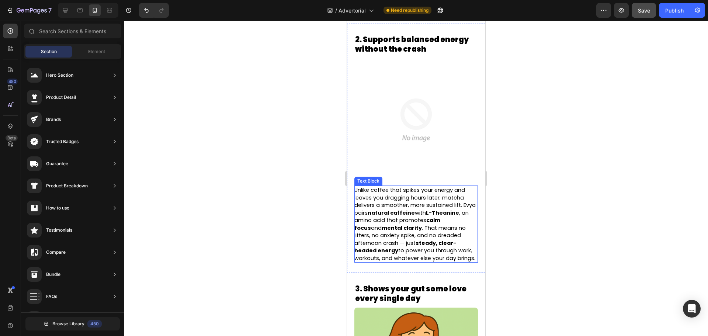
scroll to position [185, 0]
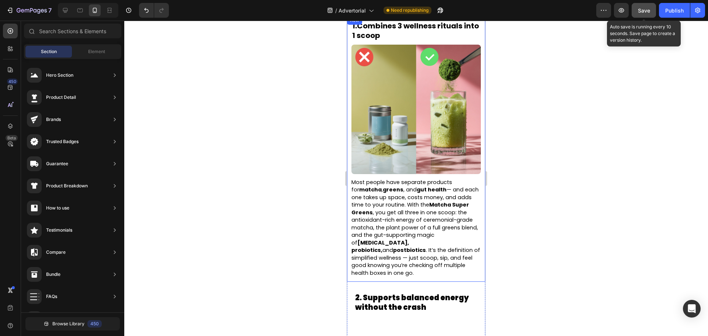
click at [646, 4] on button "Save" at bounding box center [644, 10] width 24 height 15
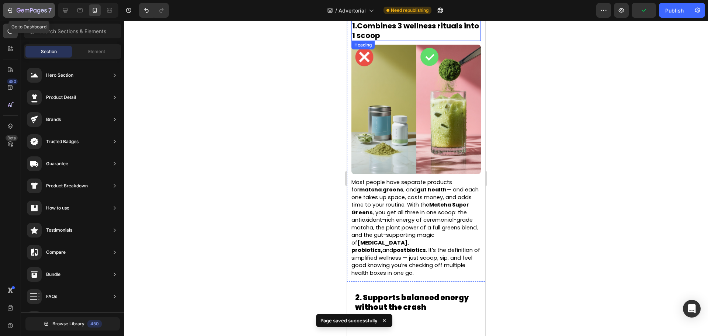
click at [21, 10] on icon "button" at bounding box center [19, 10] width 4 height 4
